Goal: Task Accomplishment & Management: Use online tool/utility

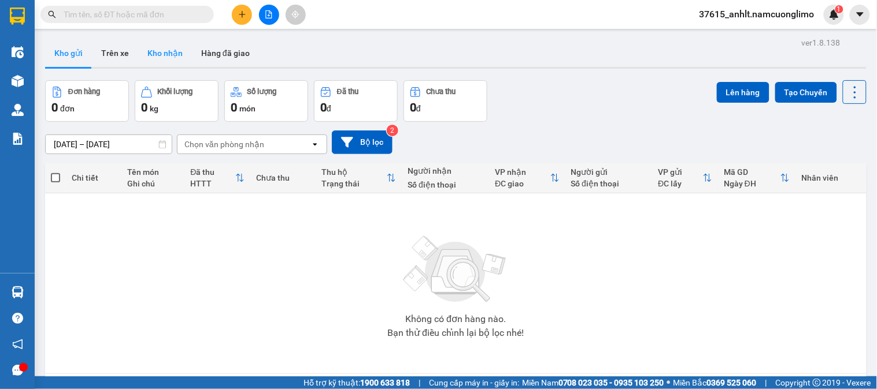
click at [165, 45] on button "Kho nhận" at bounding box center [165, 53] width 54 height 28
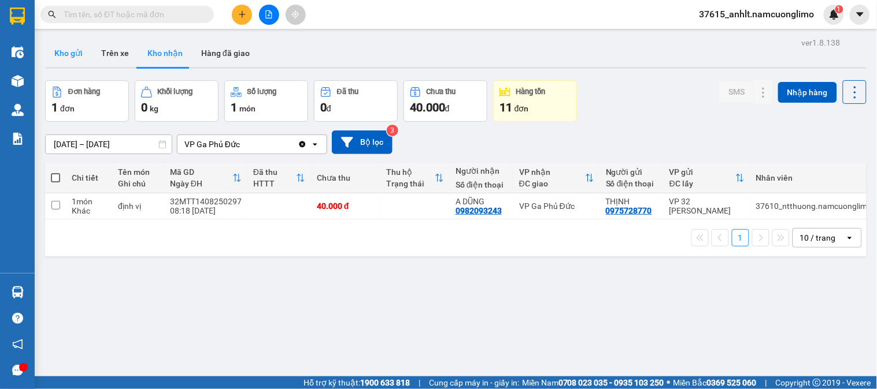
click at [84, 56] on button "Kho gửi" at bounding box center [68, 53] width 47 height 28
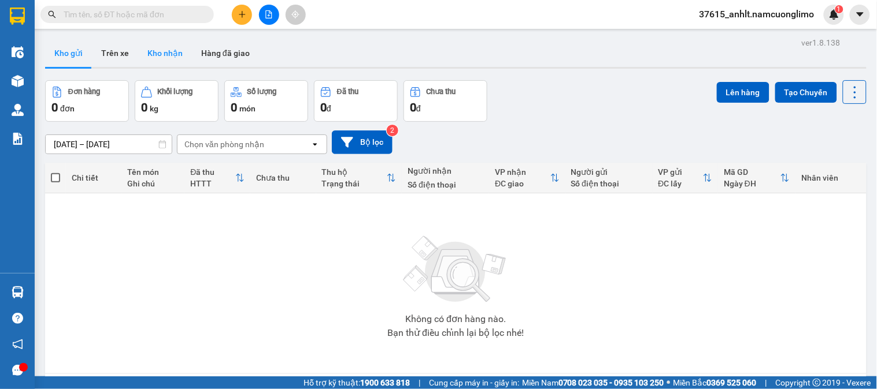
click at [158, 53] on button "Kho nhận" at bounding box center [165, 53] width 54 height 28
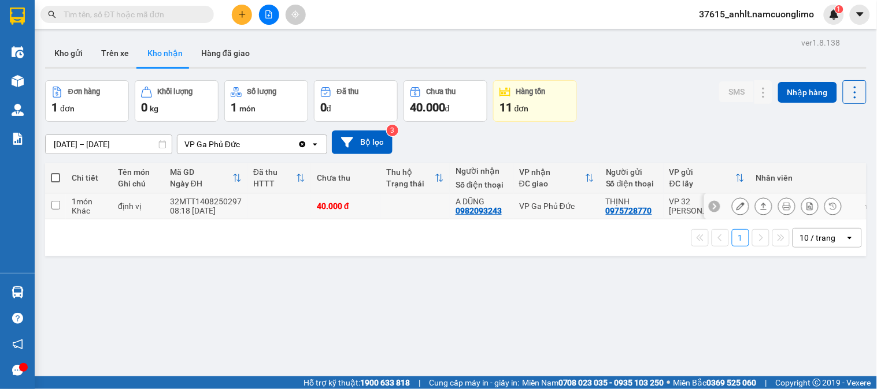
click at [415, 203] on td at bounding box center [414, 207] width 69 height 26
checkbox input "true"
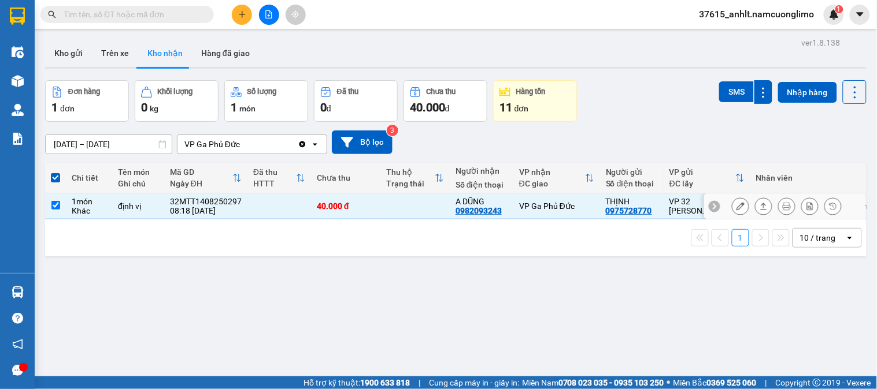
click at [736, 209] on icon at bounding box center [740, 206] width 8 height 8
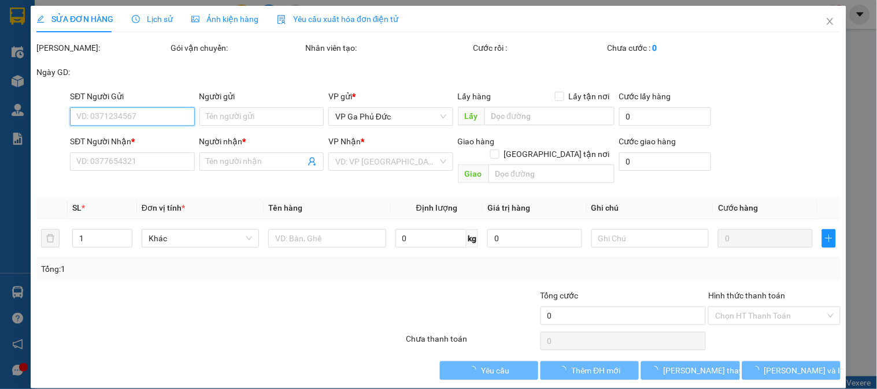
type input "0975728770"
type input "THỊNH"
type input "0982093243"
type input "A DŨNG"
type input "40.000"
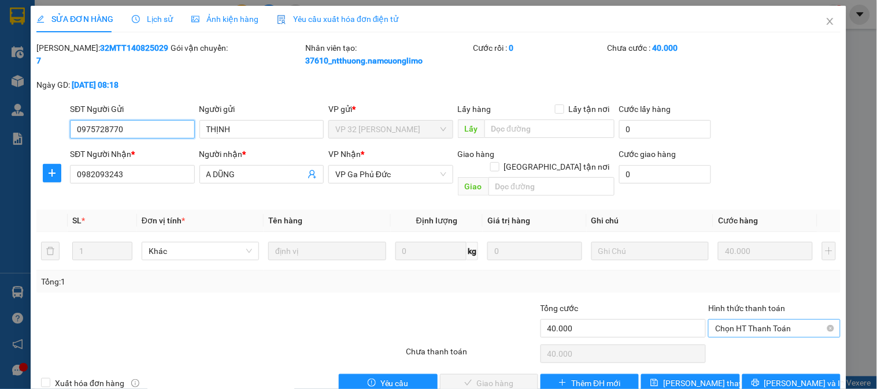
click at [755, 320] on span "Chọn HT Thanh Toán" at bounding box center [774, 328] width 118 height 17
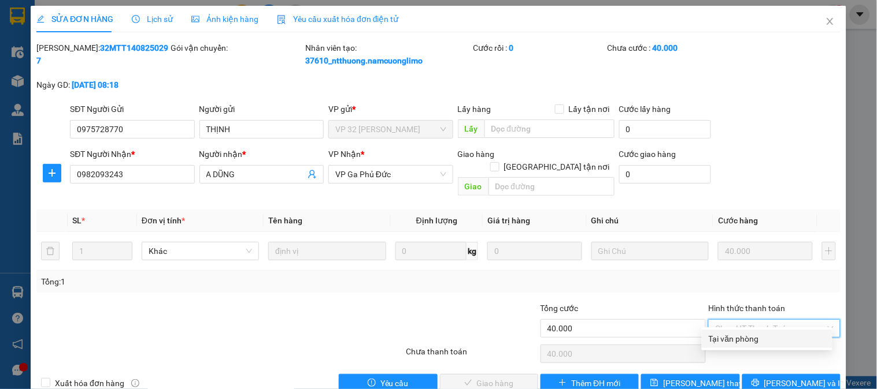
click at [748, 342] on div "Tại văn phòng" at bounding box center [766, 339] width 117 height 13
type input "0"
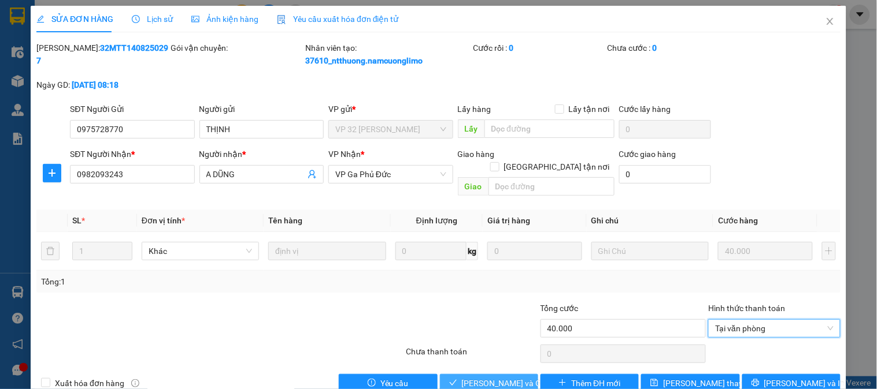
click at [507, 374] on button "[PERSON_NAME] và Giao hàng" at bounding box center [489, 383] width 98 height 18
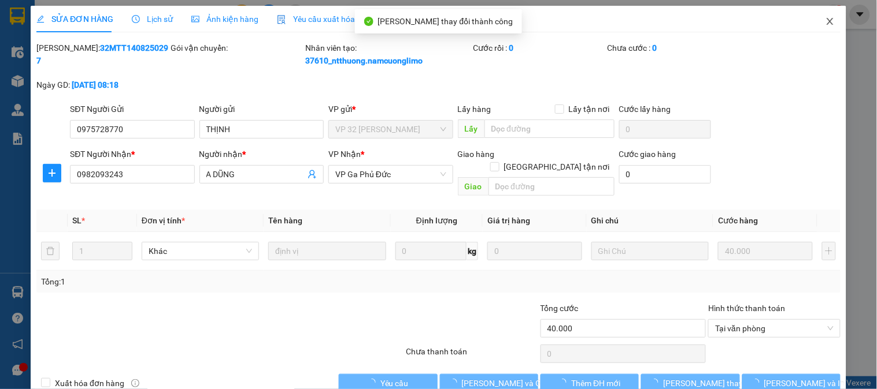
click at [821, 21] on span "Close" at bounding box center [830, 22] width 32 height 32
